Goal: Browse casually: Explore the website without a specific task or goal

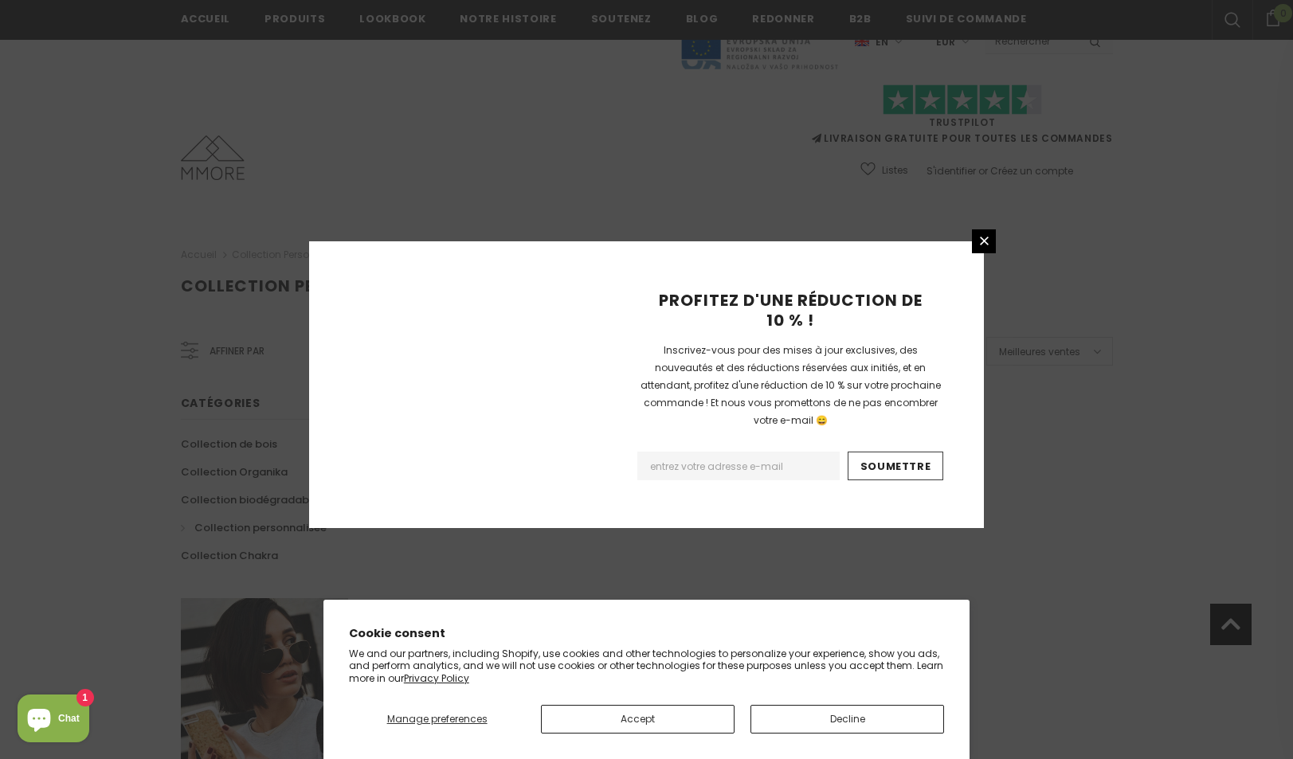
scroll to position [912, 0]
